Goal: Task Accomplishment & Management: Manage account settings

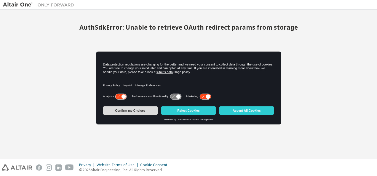
click at [147, 109] on button "Confirm my Choices" at bounding box center [130, 110] width 54 height 8
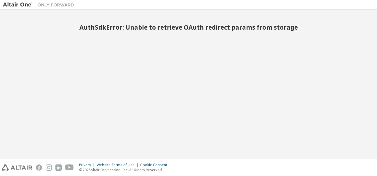
click at [17, 3] on img at bounding box center [40, 5] width 74 height 6
click at [55, 5] on img at bounding box center [40, 5] width 74 height 6
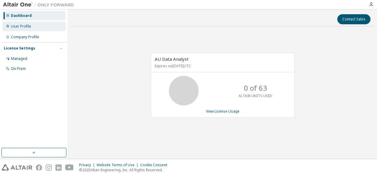
click at [20, 26] on div "User Profile" at bounding box center [21, 26] width 20 height 5
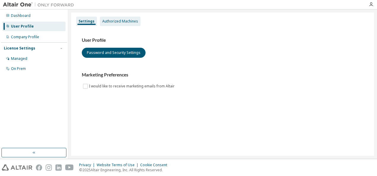
click at [110, 20] on div "Authorized Machines" at bounding box center [120, 21] width 36 height 5
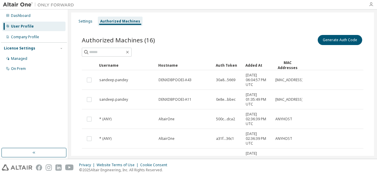
click at [371, 4] on icon "button" at bounding box center [370, 4] width 5 height 5
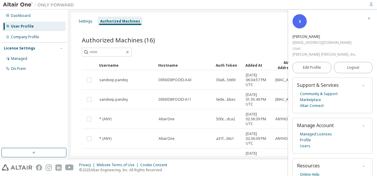
click at [238, 25] on div "Settings Authorized Machines" at bounding box center [223, 21] width 296 height 11
click at [272, 36] on div "Generate Auth Code" at bounding box center [292, 40] width 141 height 12
click at [367, 18] on icon "button" at bounding box center [369, 19] width 4 height 4
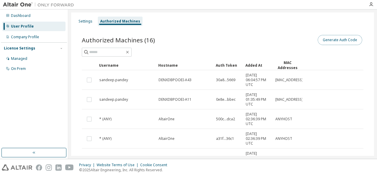
click at [322, 38] on button "Generate Auth Code" at bounding box center [339, 40] width 44 height 10
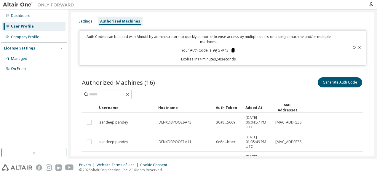
click at [232, 50] on icon at bounding box center [232, 50] width 3 height 4
click at [370, 4] on icon "button" at bounding box center [370, 4] width 5 height 5
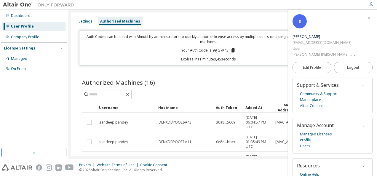
scroll to position [9, 0]
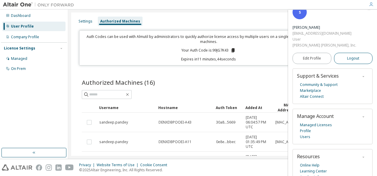
click at [347, 55] on span "Logout" at bounding box center [353, 58] width 12 height 6
